Goal: Check status: Check status

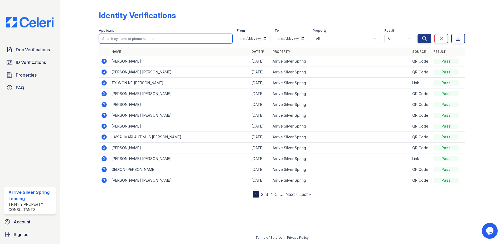
click at [134, 40] on input "search" at bounding box center [166, 38] width 134 height 9
type input "[PERSON_NAME]"
click at [418, 34] on button "Search" at bounding box center [425, 38] width 14 height 9
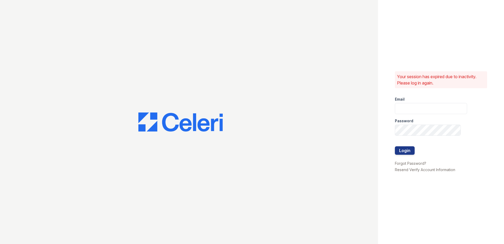
type input "arrivesilverspring@trinity-pm.com"
click at [404, 152] on button "Login" at bounding box center [405, 150] width 20 height 8
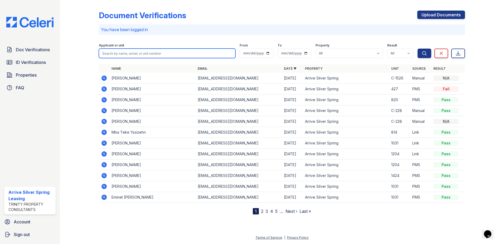
click at [137, 55] on input "search" at bounding box center [167, 53] width 137 height 9
type input "[PERSON_NAME]"
click at [418, 49] on button "Search" at bounding box center [425, 53] width 14 height 9
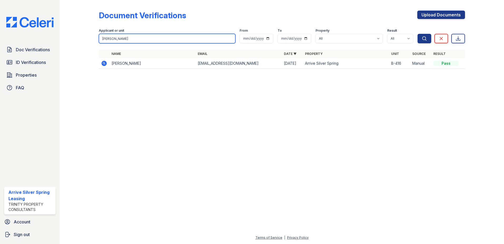
drag, startPoint x: 156, startPoint y: 39, endPoint x: 65, endPoint y: 32, distance: 91.3
click at [55, 28] on div "Doc Verifications ID Verifications Properties FAQ Arrive Silver Spring Leasing …" at bounding box center [252, 122] width 504 height 244
type input "[PERSON_NAME]"
click at [418, 34] on button "Search" at bounding box center [425, 38] width 14 height 9
click at [149, 64] on td "[PERSON_NAME]" at bounding box center [152, 63] width 86 height 11
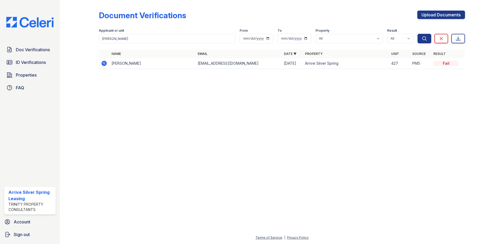
click at [105, 65] on icon at bounding box center [104, 63] width 5 height 5
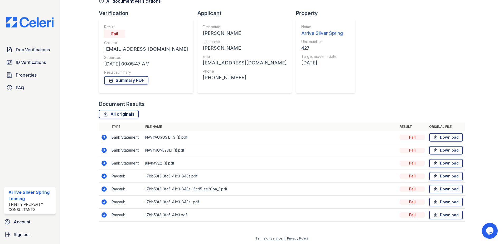
scroll to position [30, 0]
drag, startPoint x: 161, startPoint y: 210, endPoint x: 158, endPoint y: 212, distance: 3.1
click at [160, 210] on td "17bb53f3-3fc5-41c3.pdf" at bounding box center [270, 214] width 255 height 13
click at [118, 213] on td "Paystub" at bounding box center [126, 214] width 34 height 13
